Goal: Download file/media

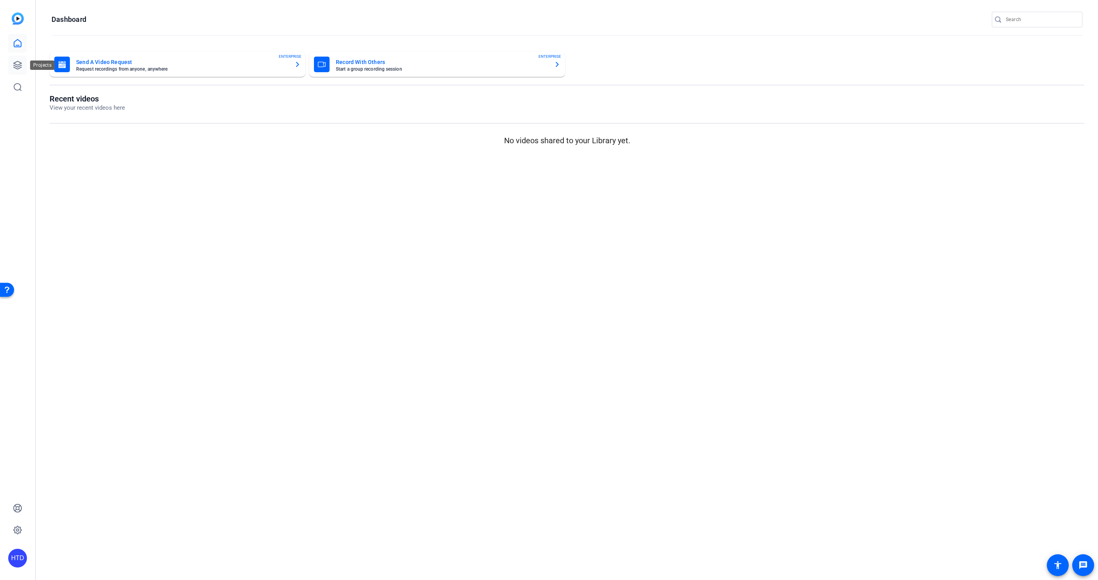
click at [19, 67] on icon at bounding box center [18, 65] width 8 height 8
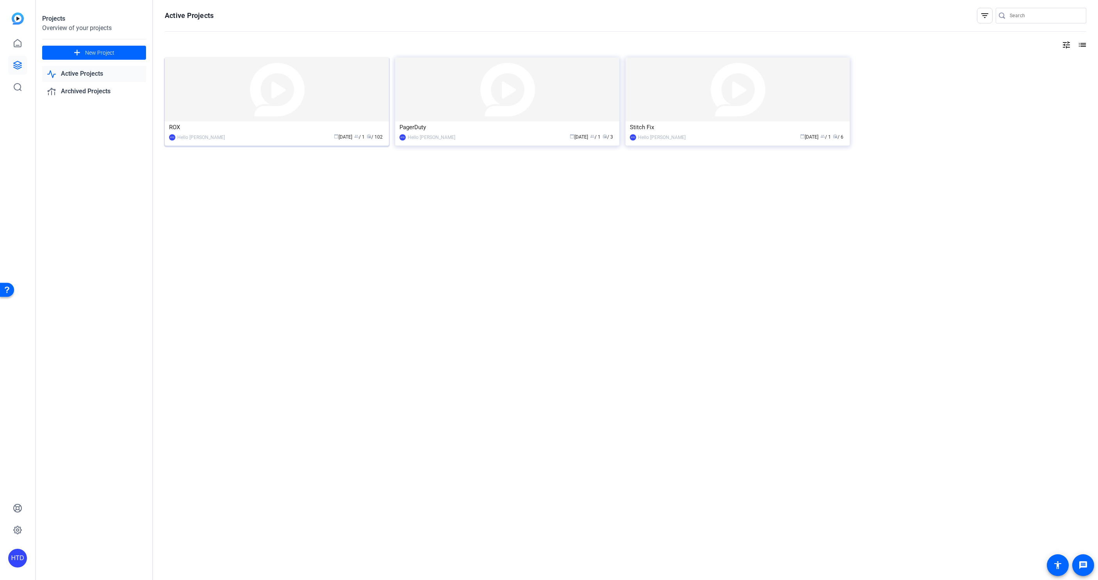
click at [238, 132] on div "ROX" at bounding box center [277, 127] width 216 height 12
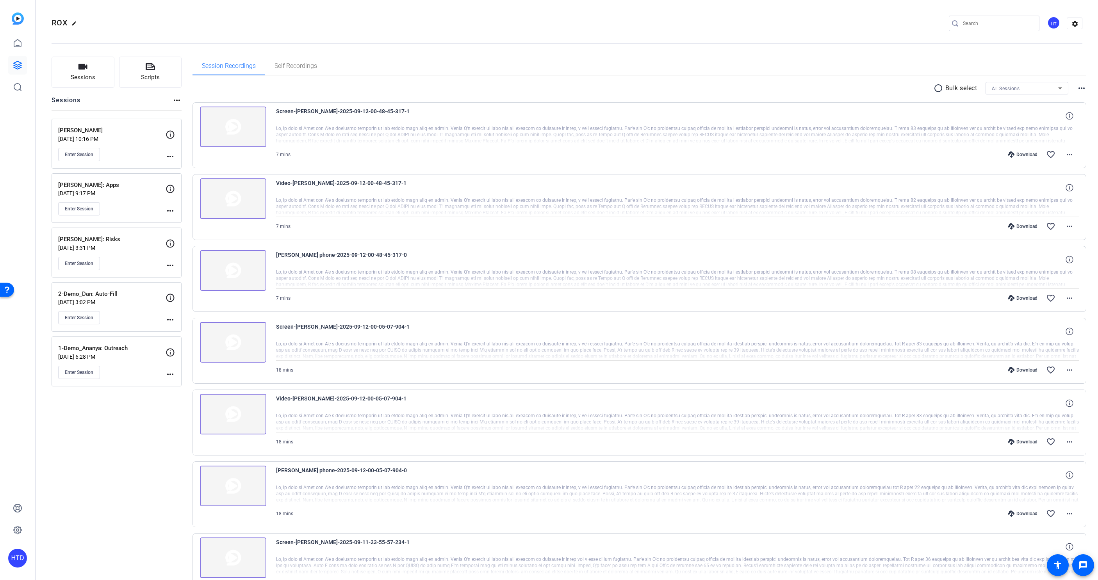
click at [124, 126] on div "[PERSON_NAME] [DATE] 10:16 PM Enter Session more_horiz" at bounding box center [117, 144] width 130 height 50
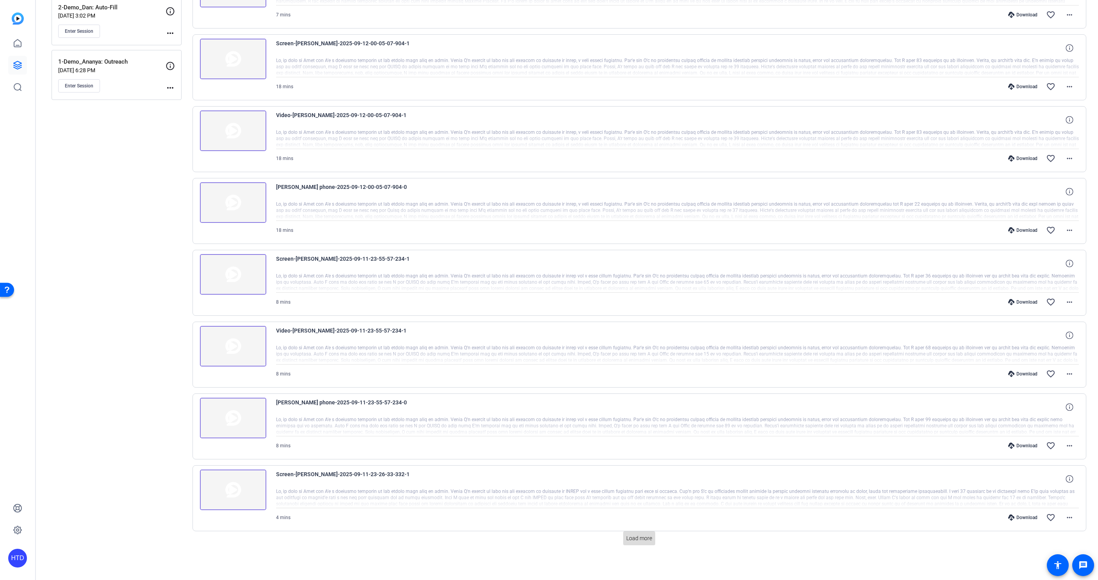
click at [644, 538] on span "Load more" at bounding box center [640, 539] width 26 height 8
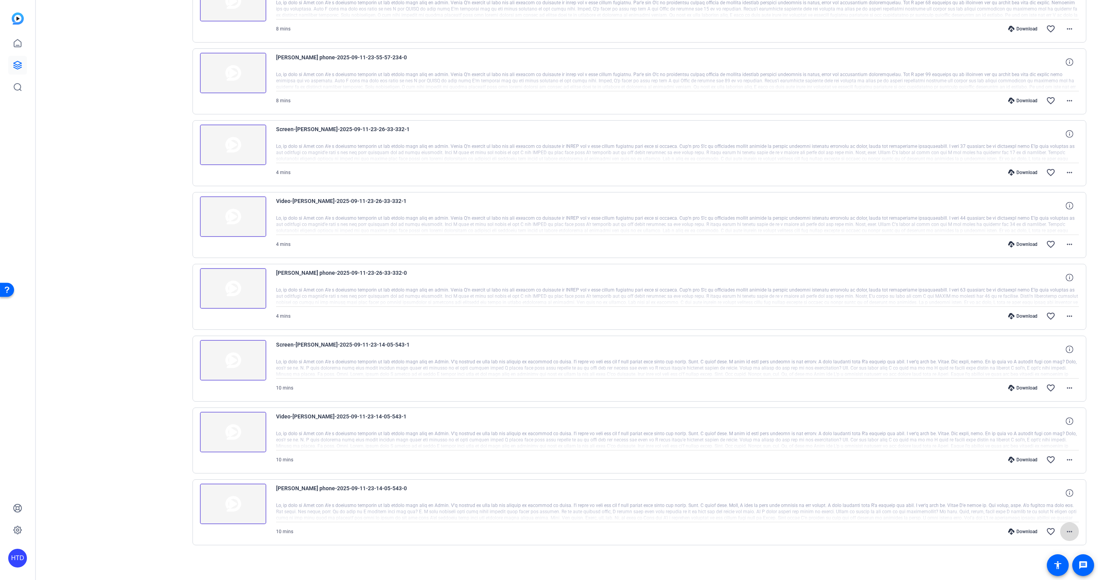
click at [1069, 531] on mat-icon "more_horiz" at bounding box center [1069, 531] width 9 height 9
click at [1055, 460] on span "Download MP4" at bounding box center [1049, 457] width 47 height 9
click at [1069, 387] on mat-icon "more_horiz" at bounding box center [1069, 388] width 9 height 9
click at [1057, 422] on span "Download MP4" at bounding box center [1049, 424] width 47 height 9
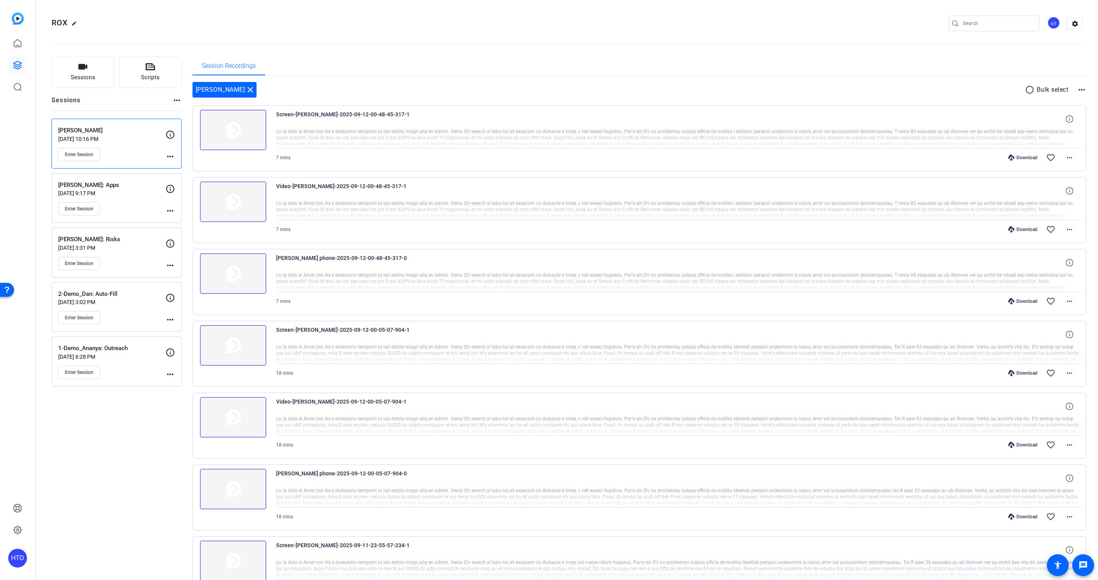
scroll to position [0, 0]
click at [1028, 159] on div "Download" at bounding box center [1023, 158] width 37 height 6
click at [1069, 158] on mat-icon "more_horiz" at bounding box center [1069, 157] width 9 height 9
click at [1047, 195] on span "Download MP4" at bounding box center [1049, 193] width 47 height 9
click at [139, 184] on p "[PERSON_NAME]: Apps" at bounding box center [111, 185] width 107 height 9
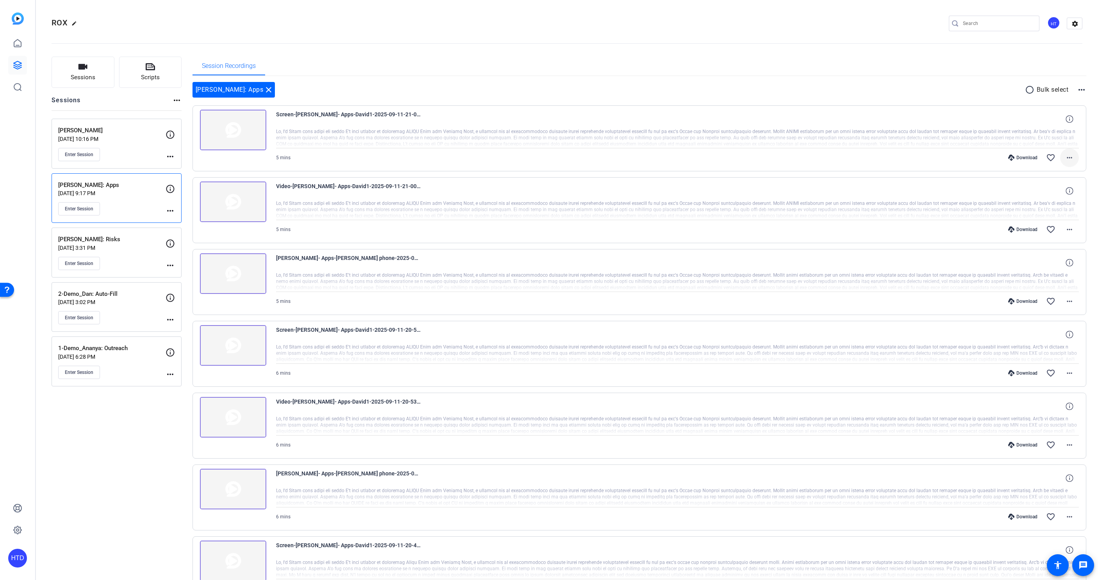
click at [1071, 159] on mat-icon "more_horiz" at bounding box center [1069, 157] width 9 height 9
click at [1058, 191] on span "Download MP4" at bounding box center [1049, 193] width 47 height 9
click at [139, 235] on p "[PERSON_NAME]: Risks" at bounding box center [111, 239] width 107 height 9
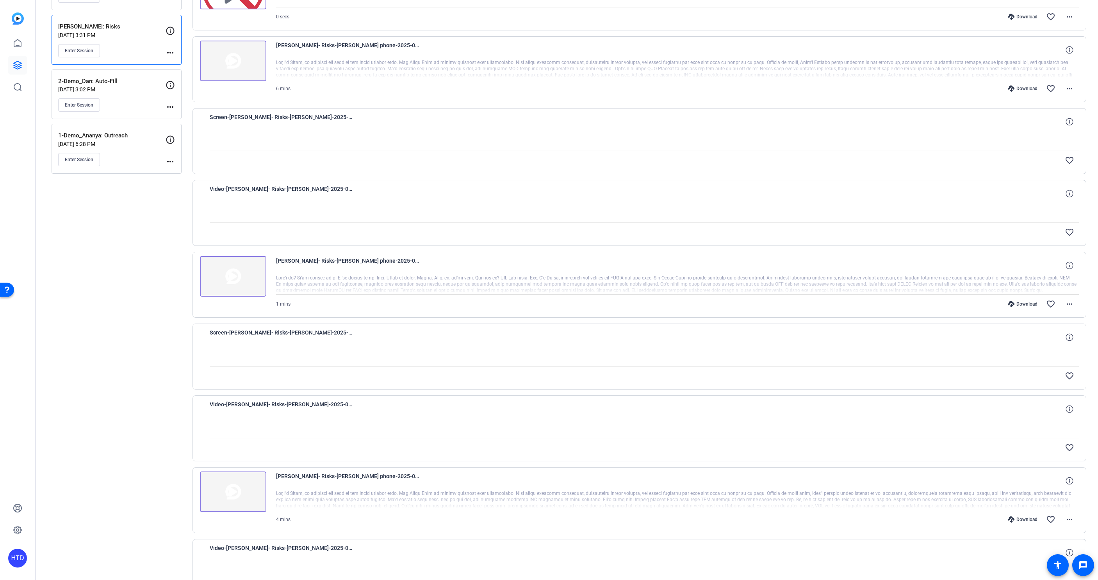
scroll to position [218, 0]
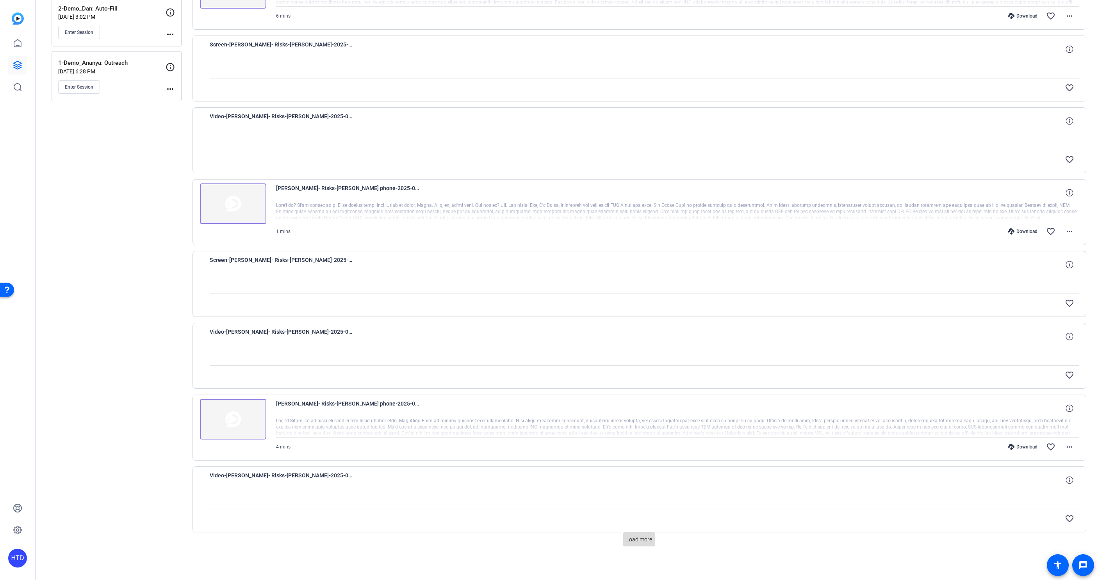
click at [647, 536] on span "Load more" at bounding box center [640, 540] width 26 height 8
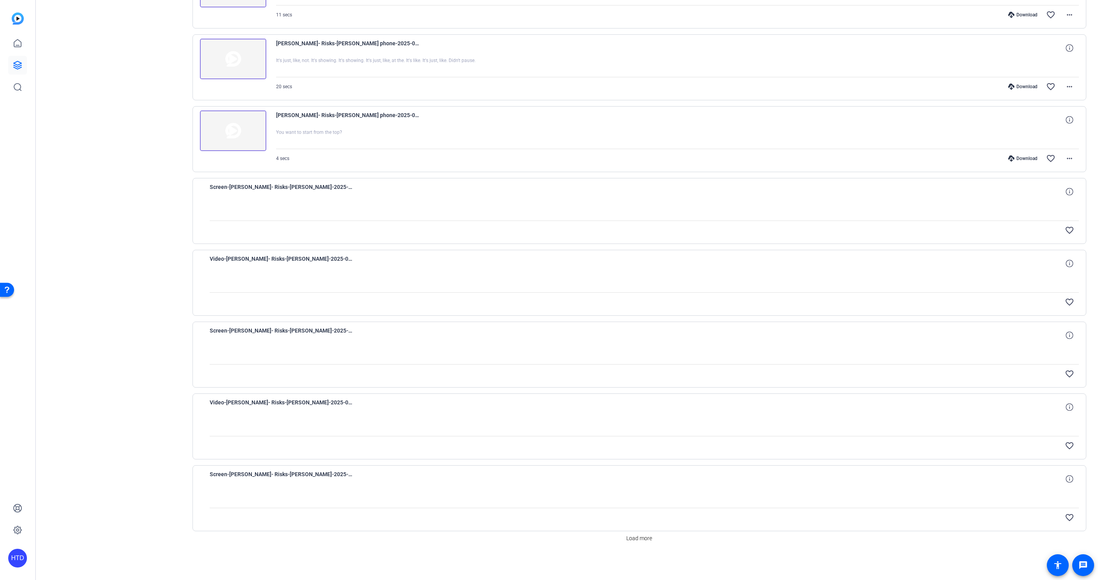
scroll to position [0, 0]
click at [638, 541] on span "Load more" at bounding box center [640, 539] width 26 height 8
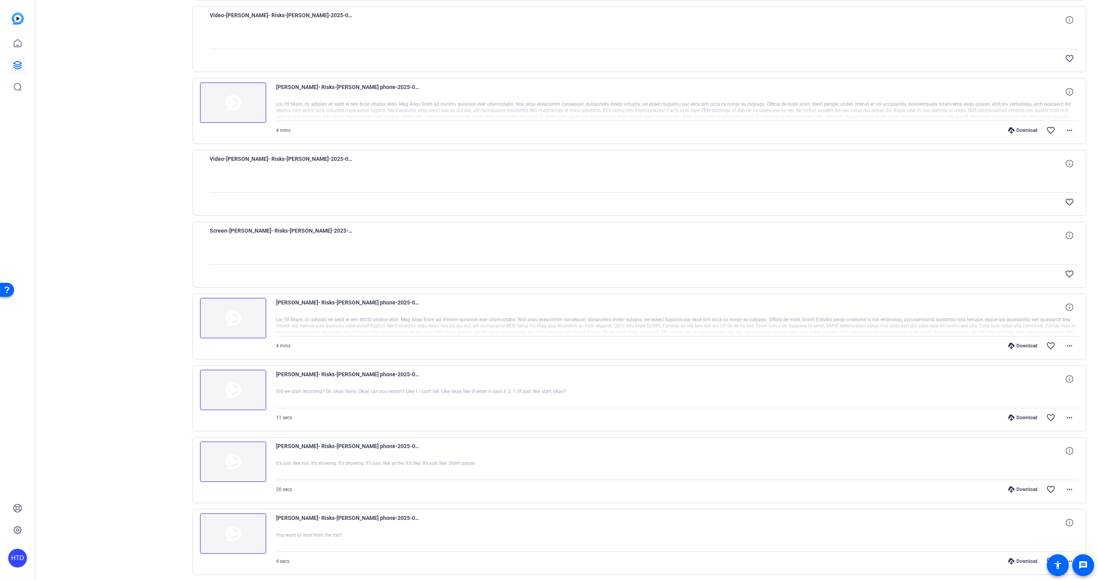
scroll to position [597, 0]
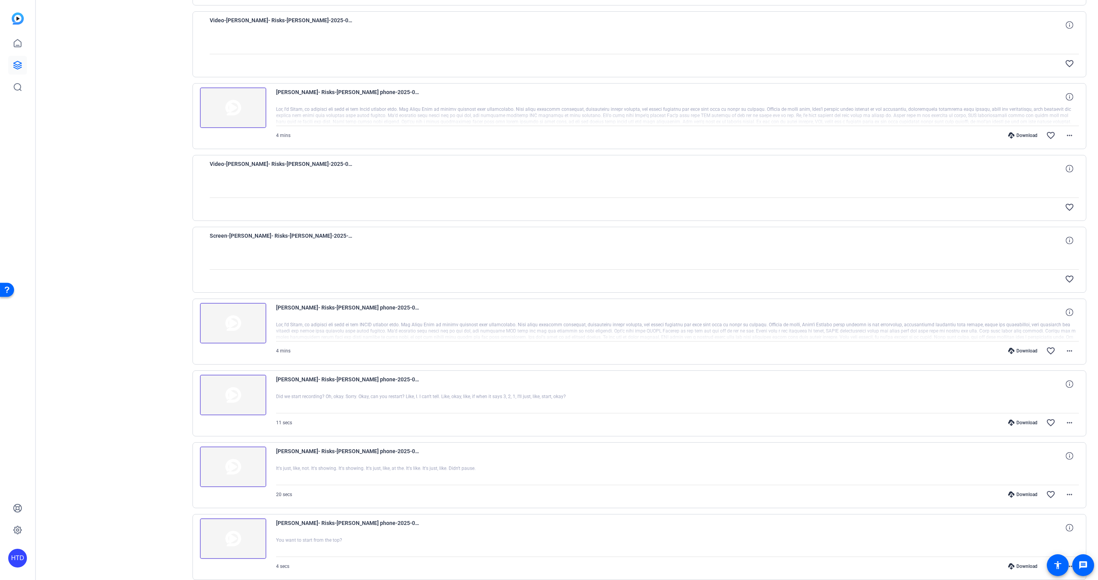
click at [242, 330] on img at bounding box center [233, 323] width 66 height 41
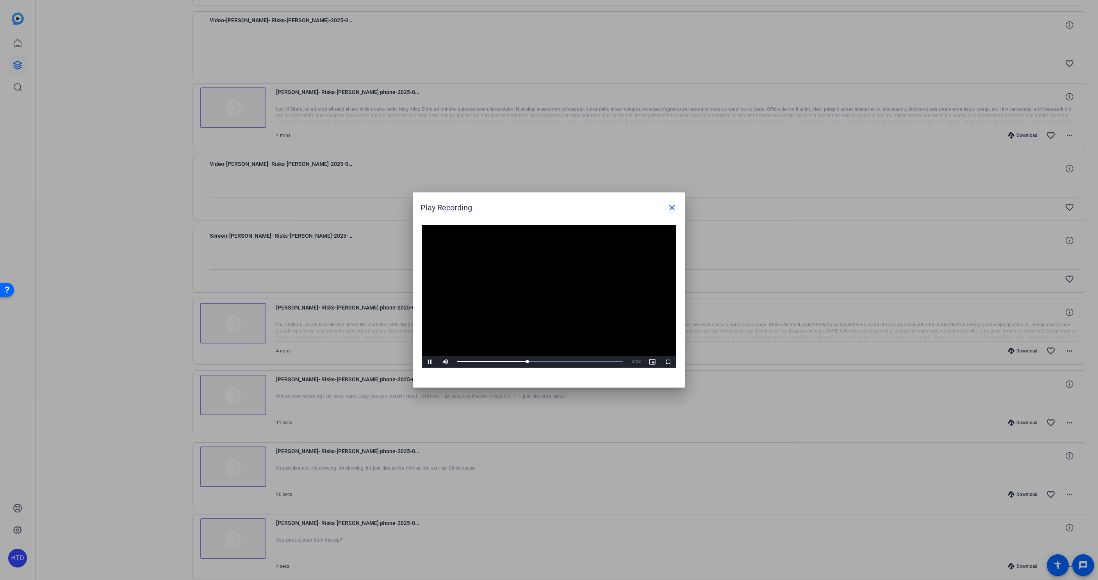
click at [487, 341] on video "Video Player" at bounding box center [549, 296] width 254 height 143
click at [674, 207] on mat-icon "close" at bounding box center [672, 207] width 9 height 9
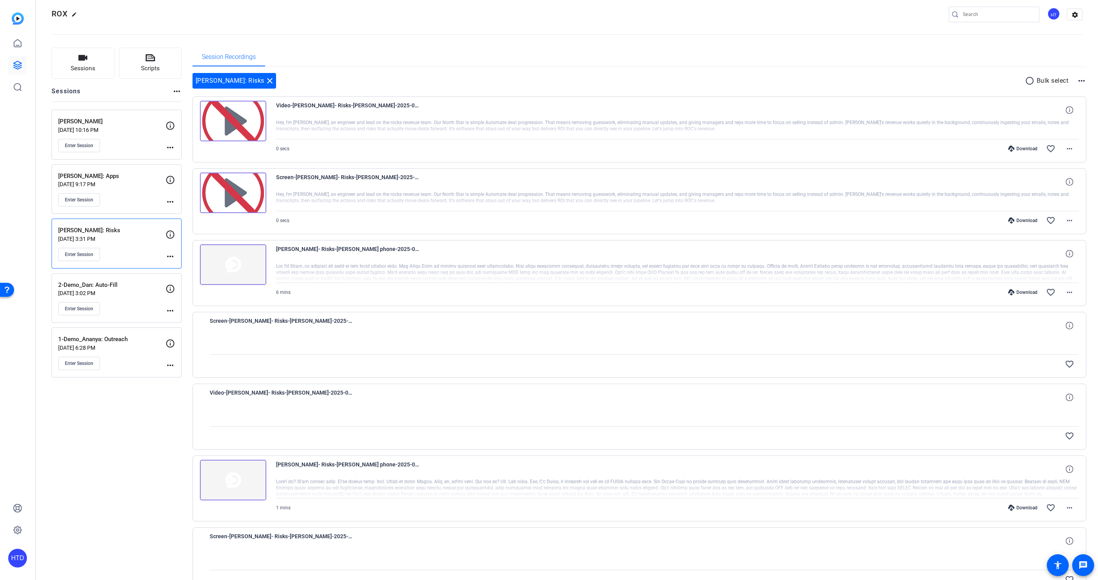
scroll to position [9, 0]
click at [232, 262] on img at bounding box center [233, 265] width 66 height 41
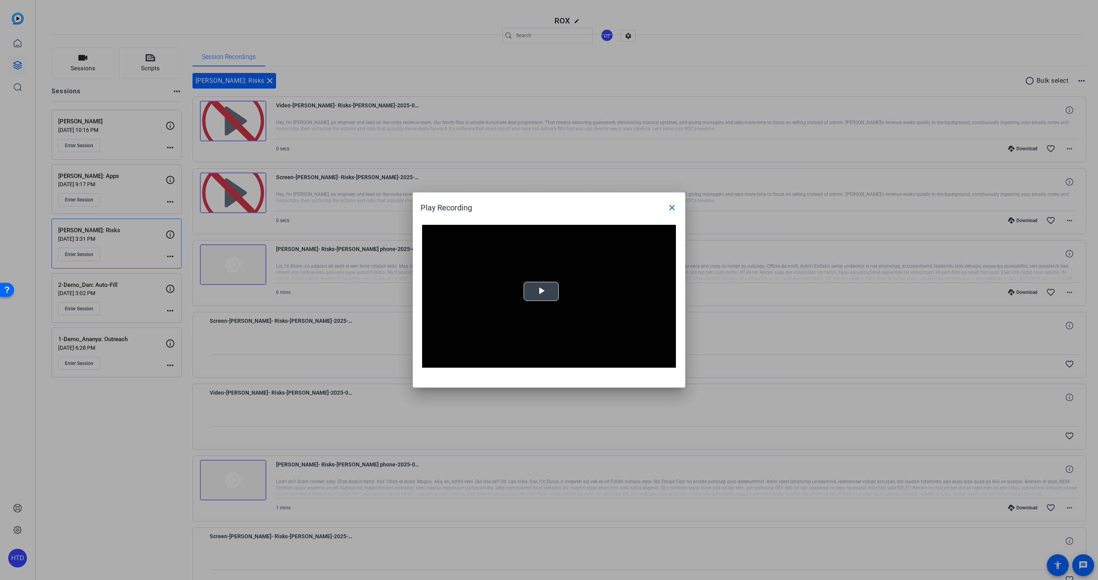
click at [541, 292] on span "Video Player" at bounding box center [541, 292] width 0 height 0
click at [675, 207] on mat-icon "close" at bounding box center [672, 207] width 9 height 9
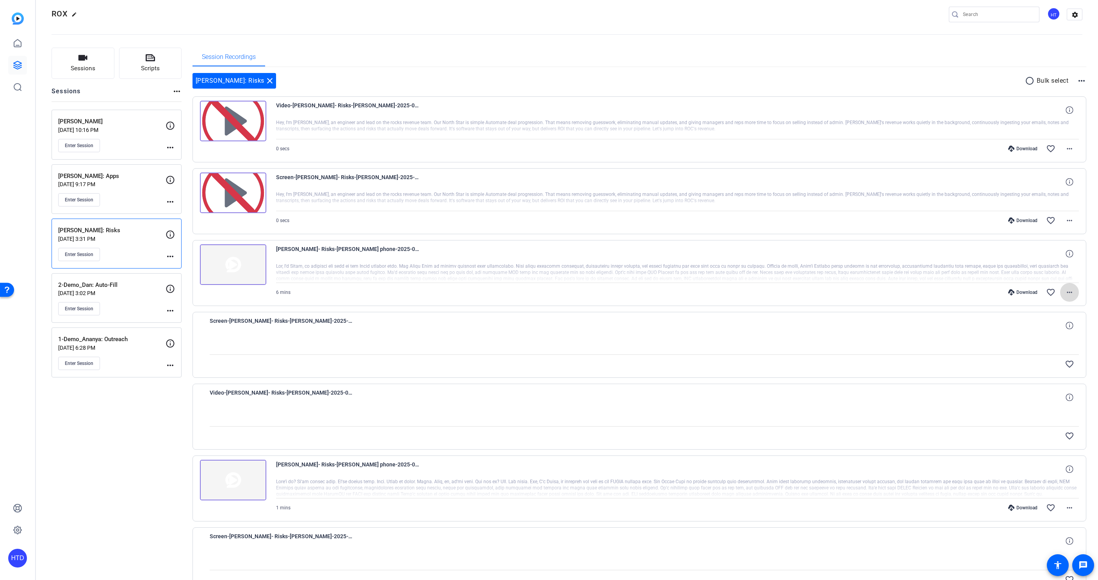
click at [1071, 293] on mat-icon "more_horiz" at bounding box center [1069, 292] width 9 height 9
click at [1058, 326] on span "Download MP4" at bounding box center [1049, 328] width 47 height 9
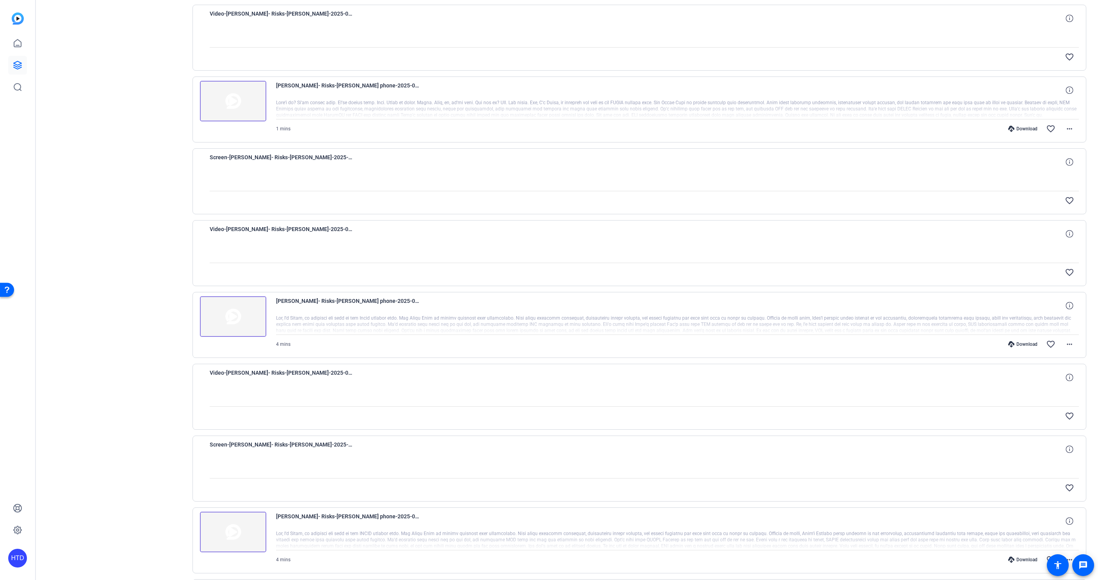
scroll to position [390, 0]
click at [236, 317] on img at bounding box center [233, 315] width 66 height 41
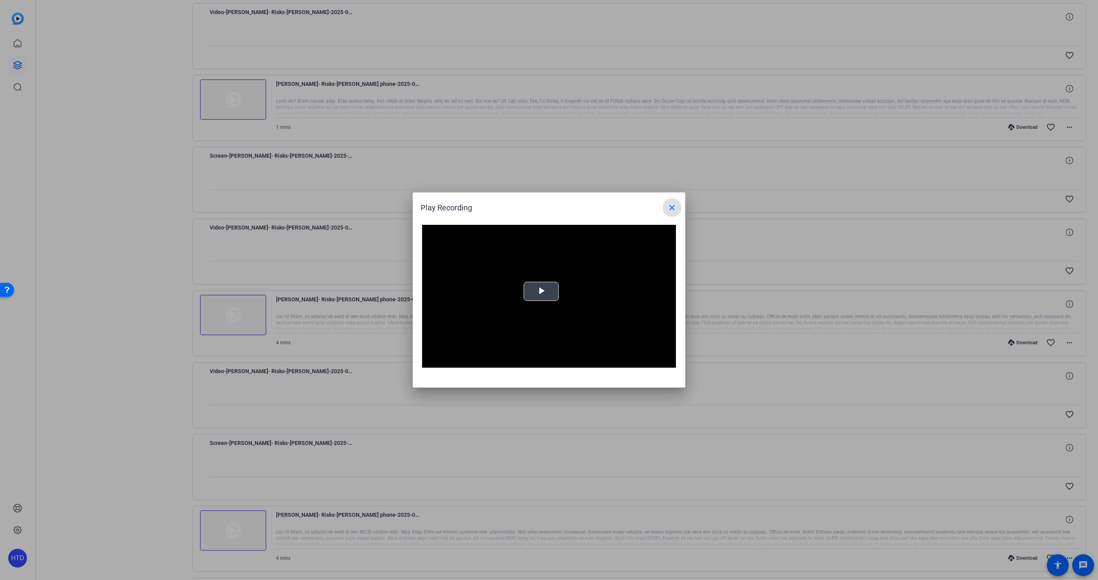
click at [550, 293] on video "Video Player" at bounding box center [549, 296] width 254 height 143
click at [431, 362] on span "Video Player" at bounding box center [430, 362] width 16 height 0
click at [497, 362] on div "Loaded : 100.00% 0:52 0:09" at bounding box center [540, 362] width 166 height 2
click at [670, 210] on mat-icon "close" at bounding box center [672, 207] width 9 height 9
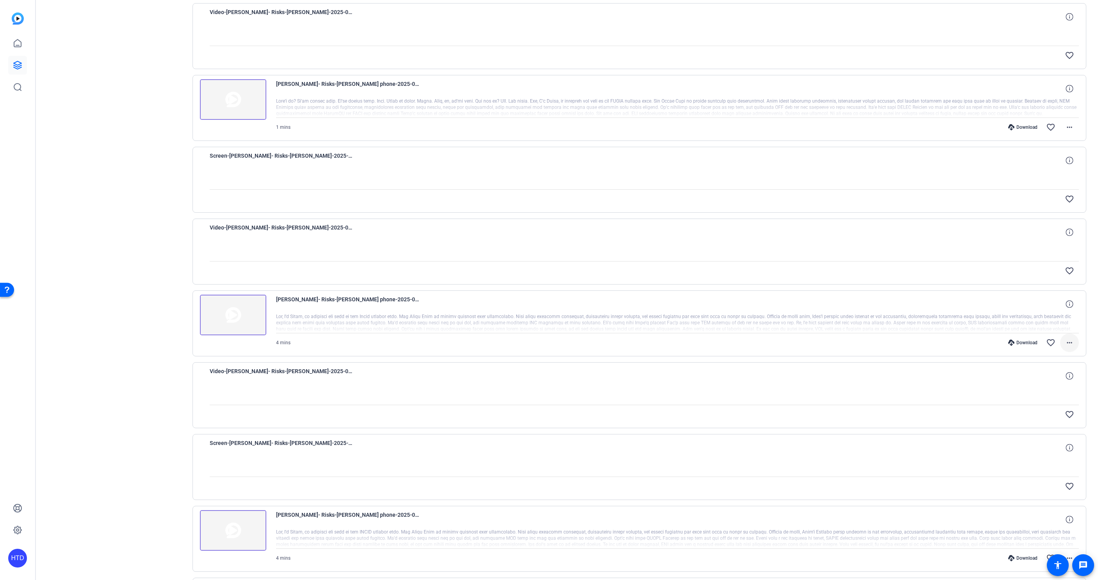
click at [1070, 342] on mat-icon "more_horiz" at bounding box center [1069, 342] width 9 height 9
click at [1061, 377] on span "Download MP4" at bounding box center [1049, 378] width 47 height 9
